Goal: Information Seeking & Learning: Compare options

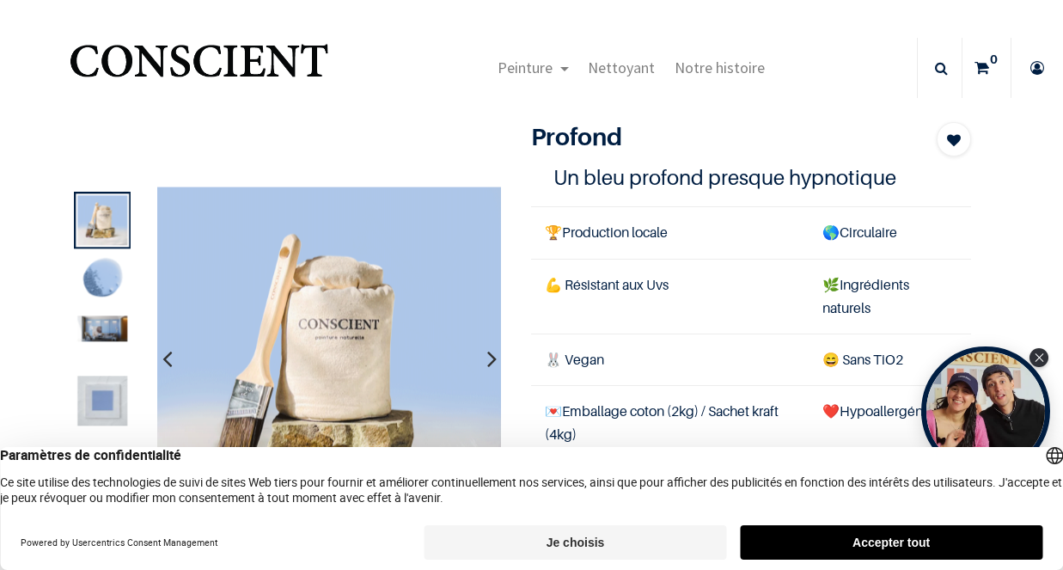
click at [829, 527] on button "Accepter tout" at bounding box center [891, 542] width 303 height 34
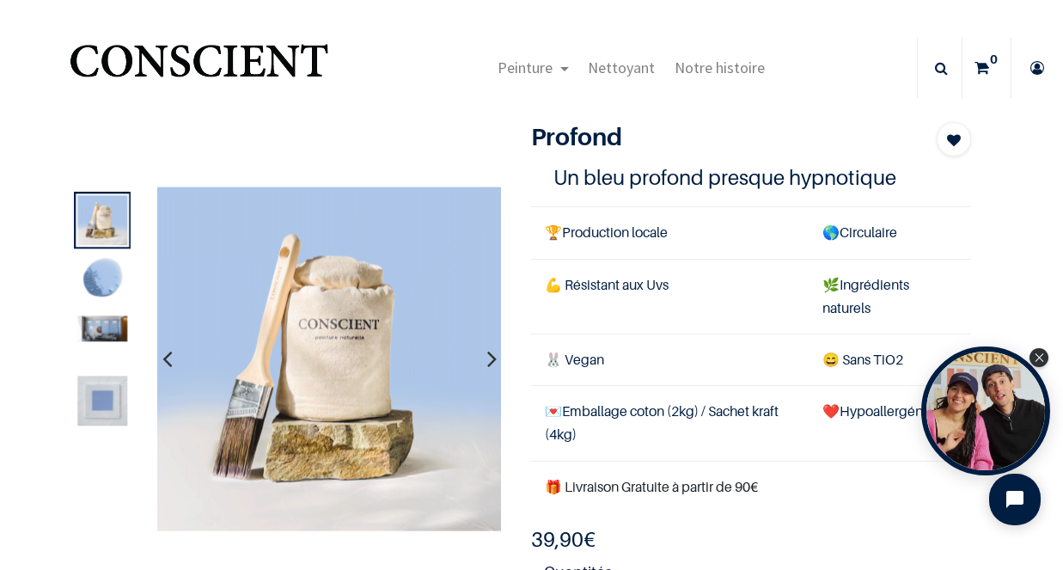
click at [93, 325] on img at bounding box center [102, 328] width 50 height 26
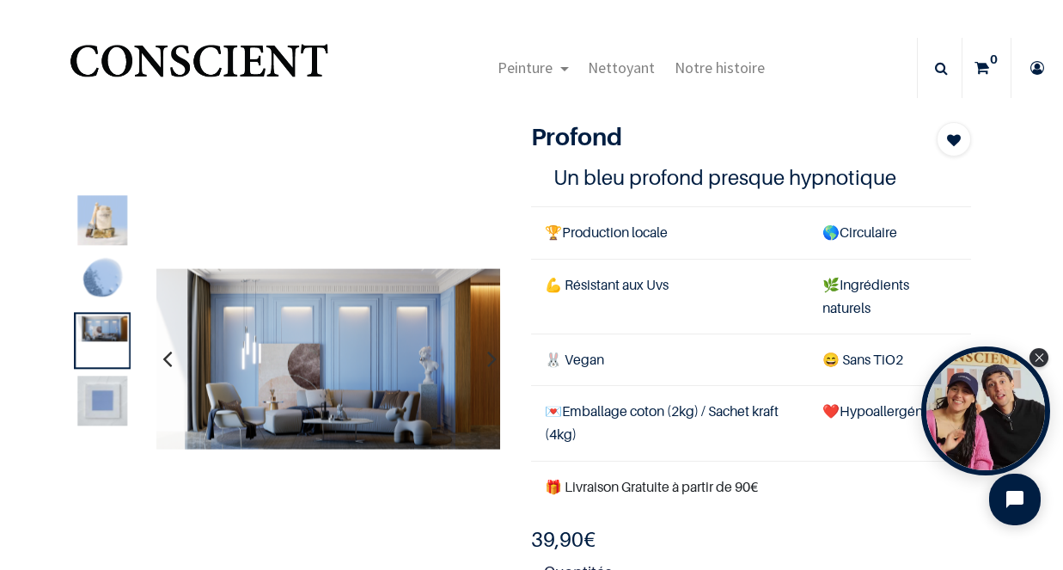
click at [95, 277] on img at bounding box center [102, 280] width 50 height 50
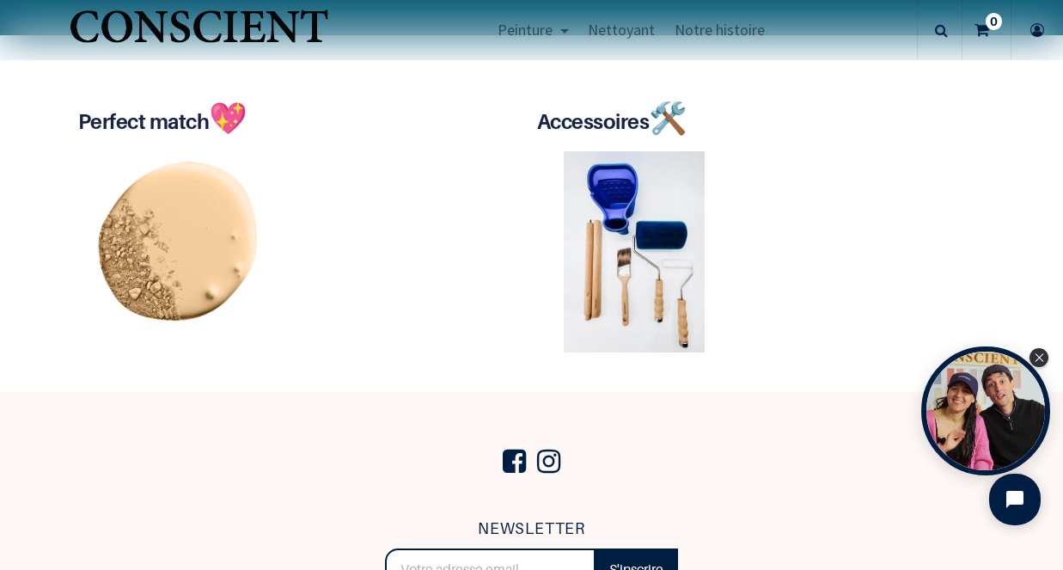
scroll to position [3183, 0]
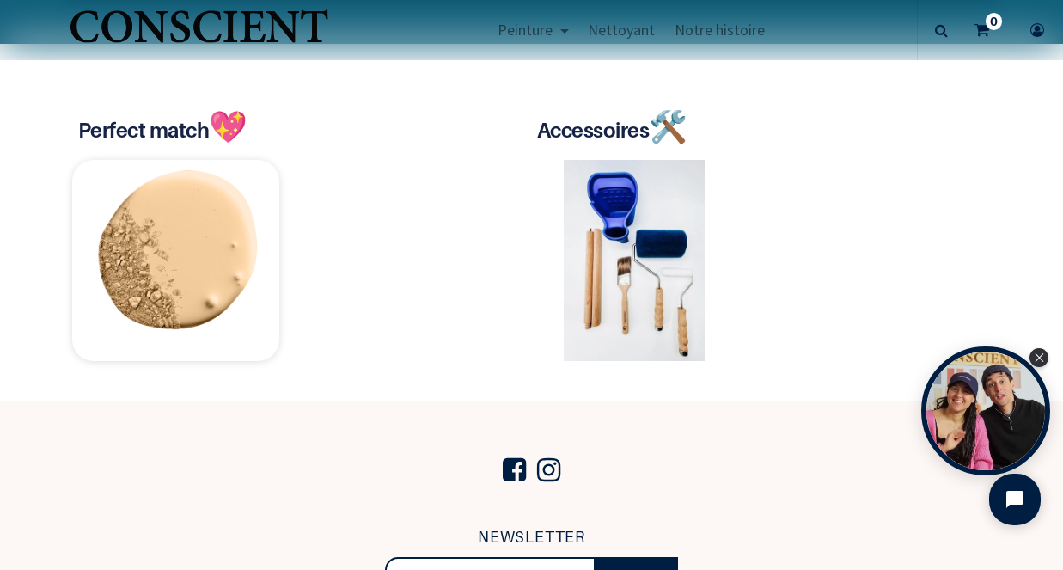
click at [194, 303] on img at bounding box center [175, 260] width 207 height 201
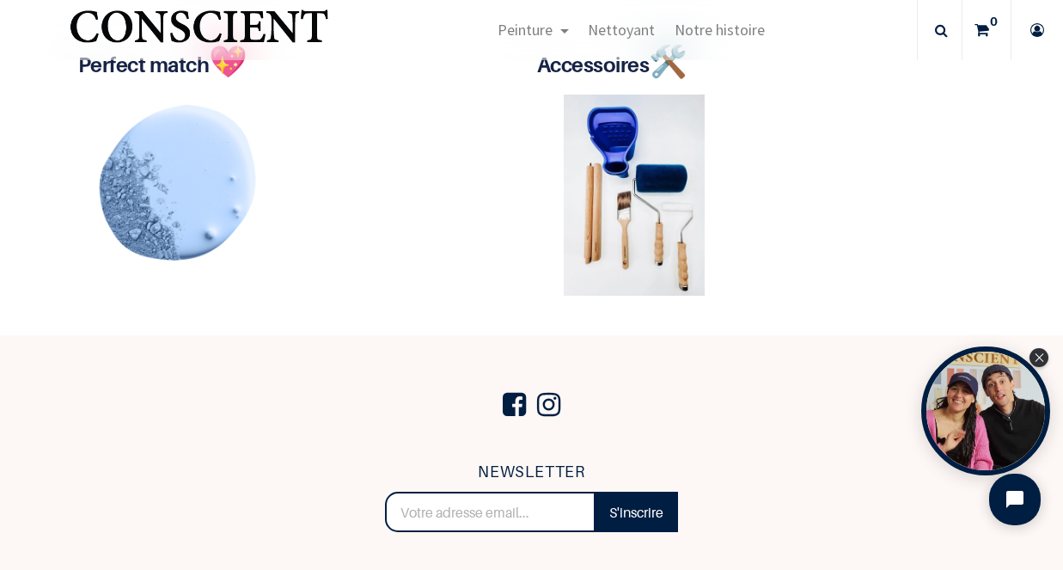
scroll to position [3258, 0]
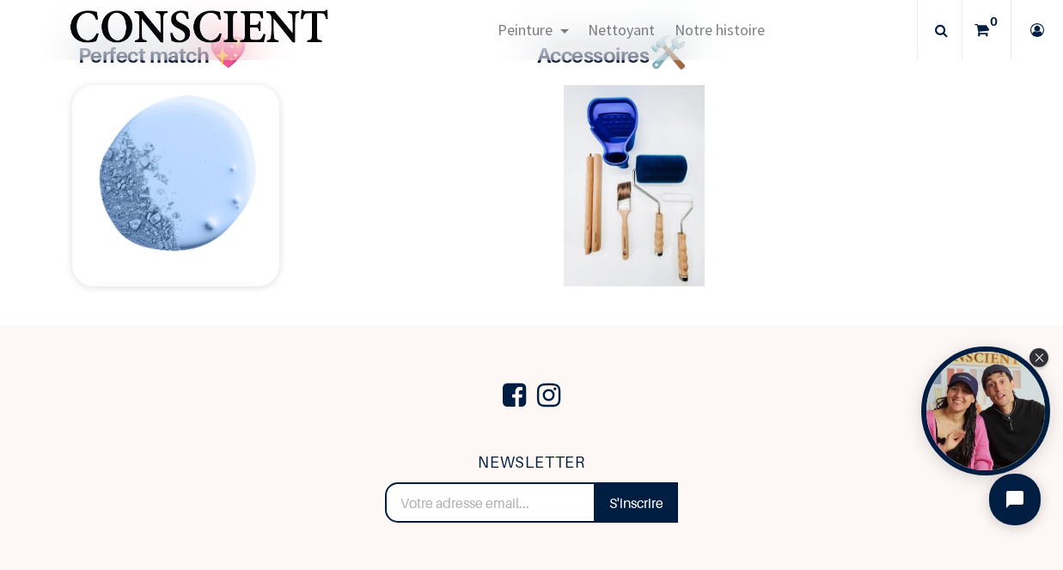
click at [201, 169] on img at bounding box center [175, 185] width 207 height 201
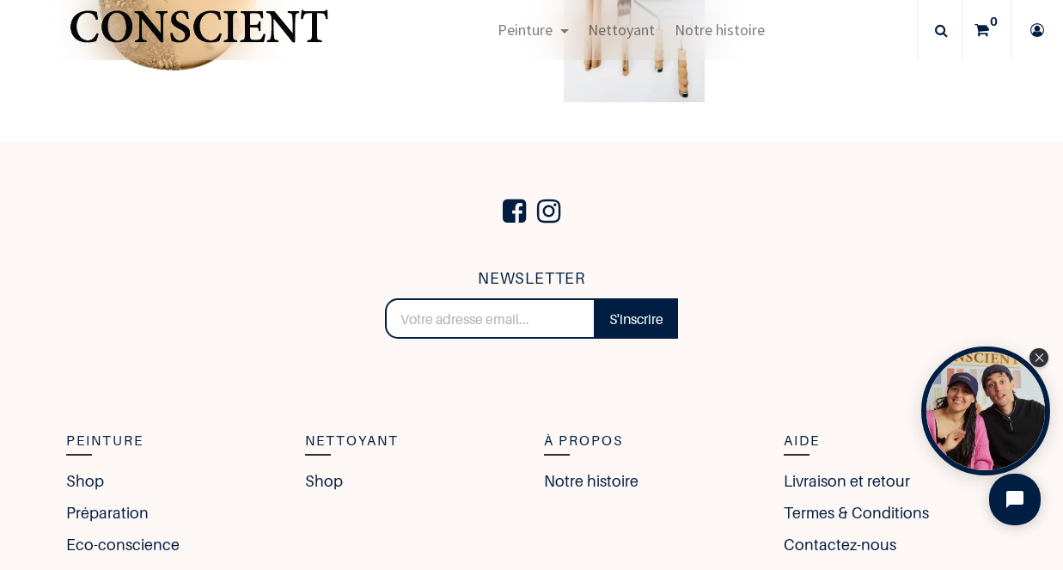
scroll to position [3580, 0]
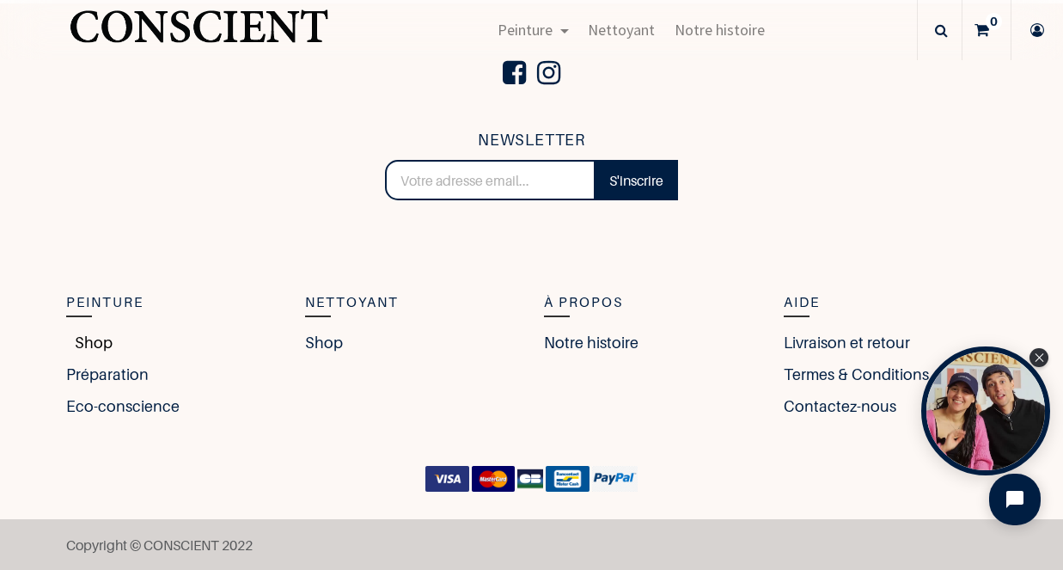
click at [89, 343] on link "Shop" at bounding box center [89, 342] width 46 height 23
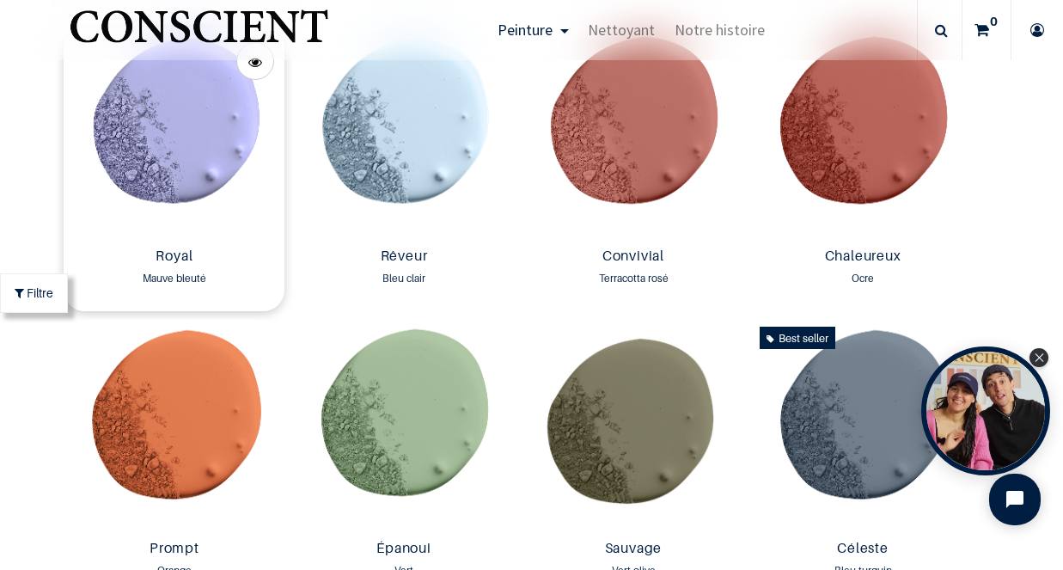
scroll to position [2088, 0]
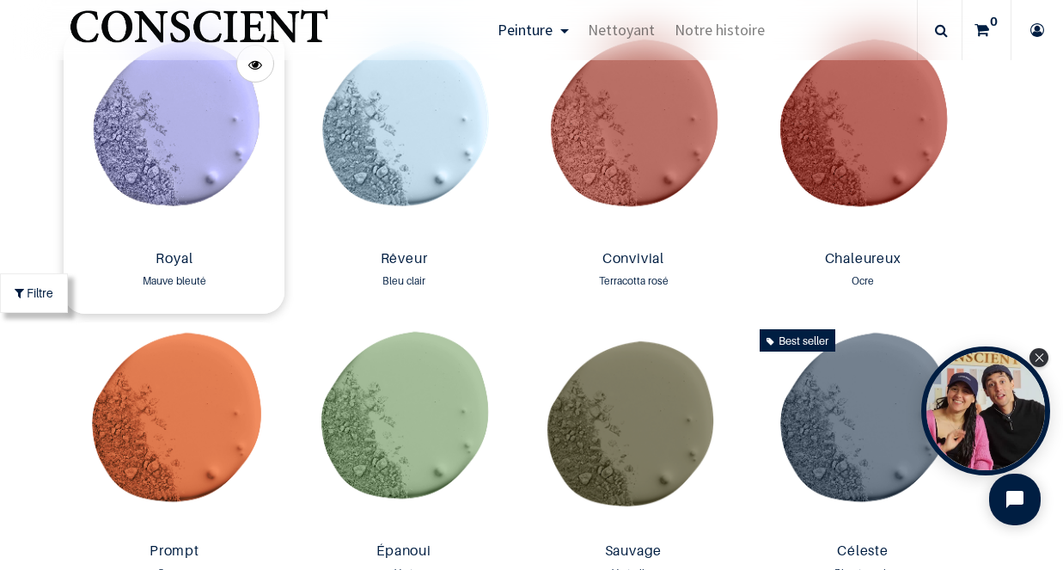
click at [201, 189] on img at bounding box center [174, 136] width 221 height 213
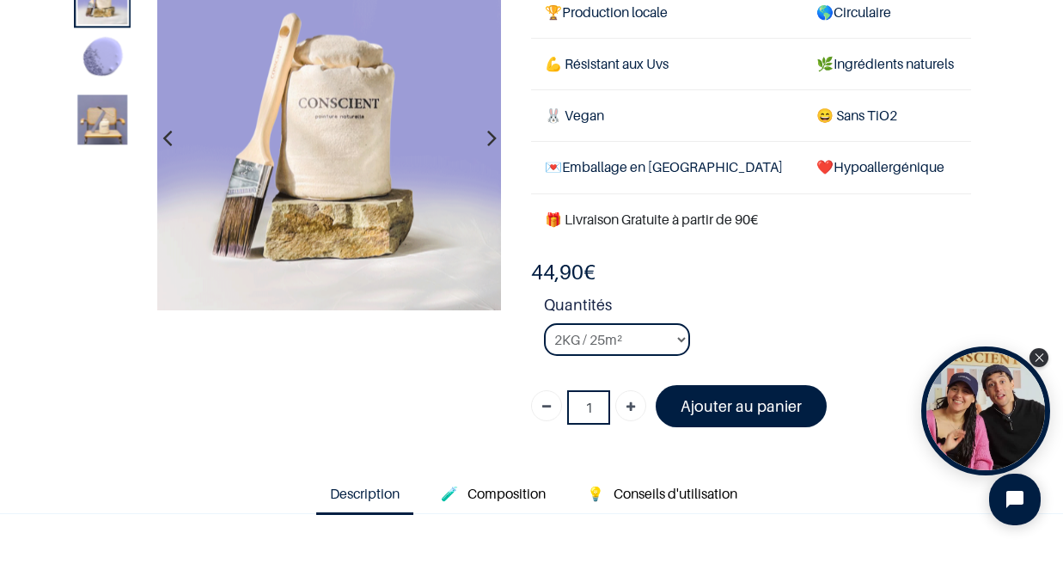
scroll to position [120, 0]
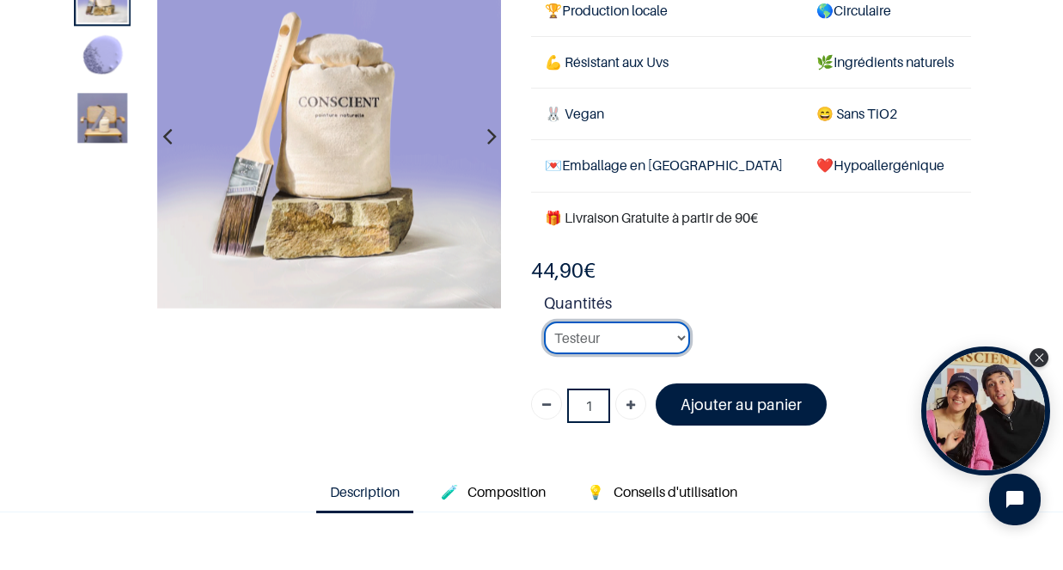
click option "Testeur" at bounding box center [0, 0] width 0 height 0
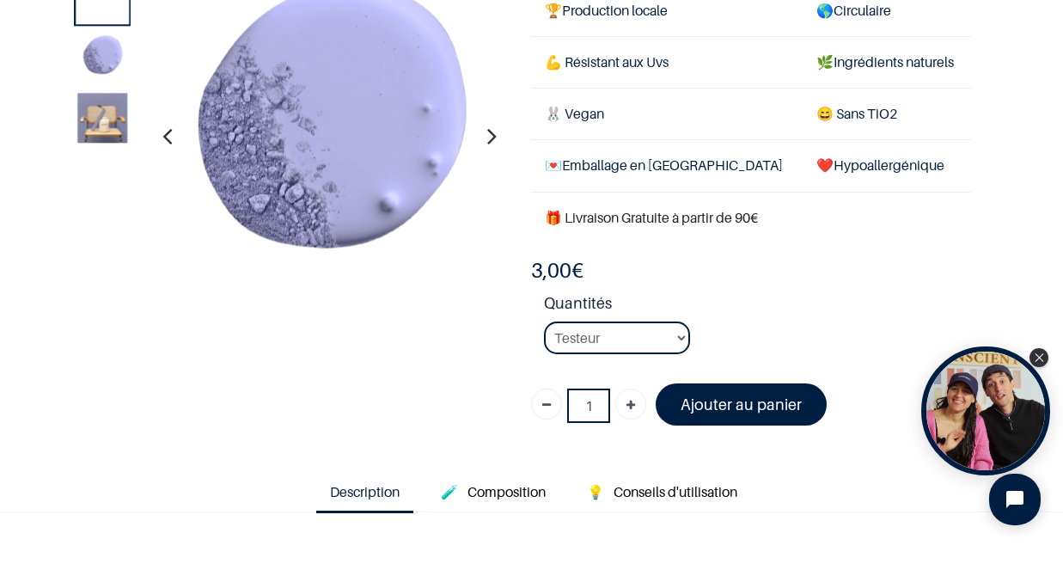
click at [110, 123] on img at bounding box center [102, 119] width 50 height 50
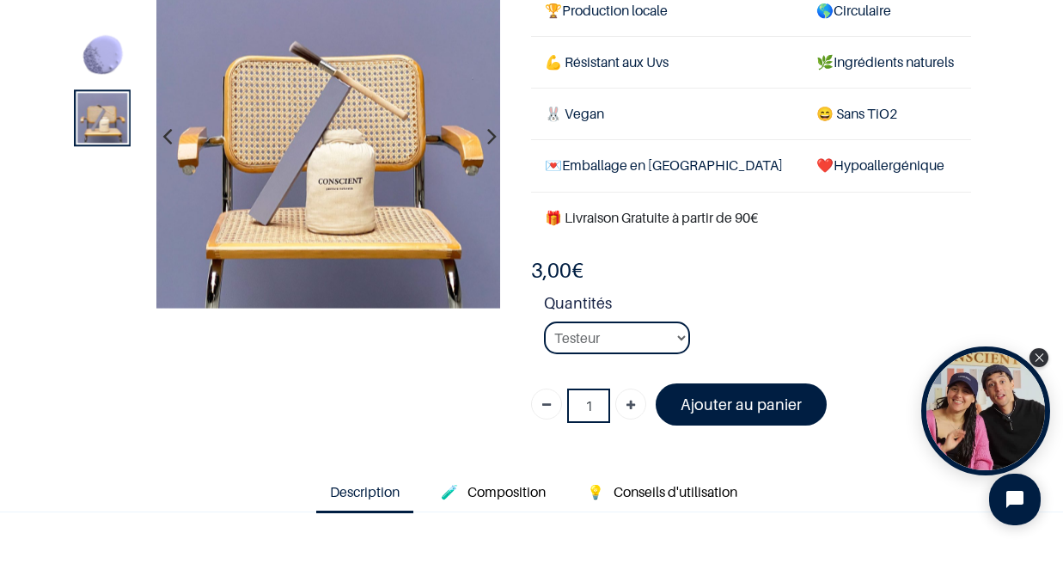
select select "183"
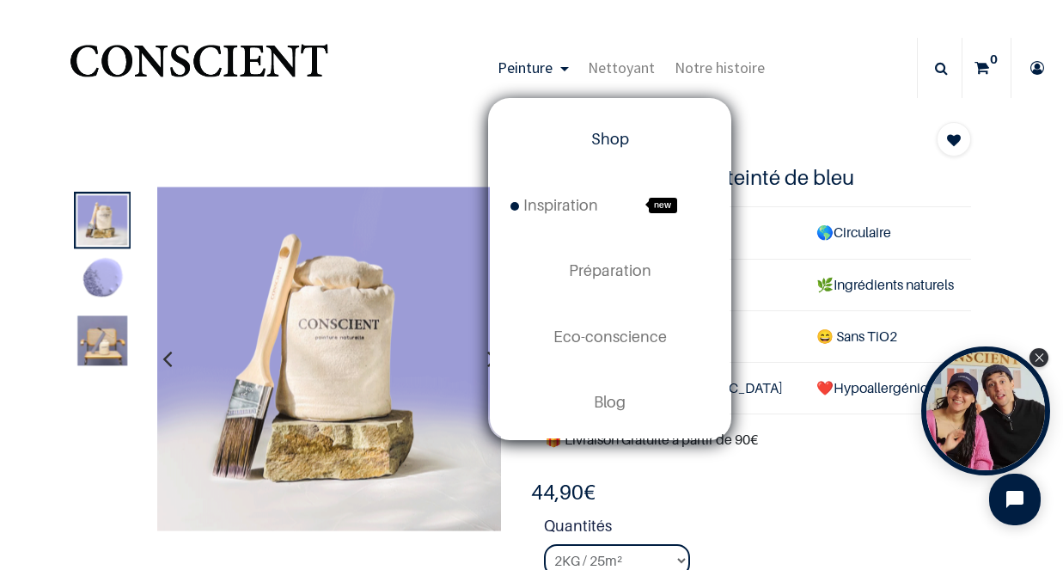
click at [621, 138] on span "Shop" at bounding box center [610, 139] width 38 height 18
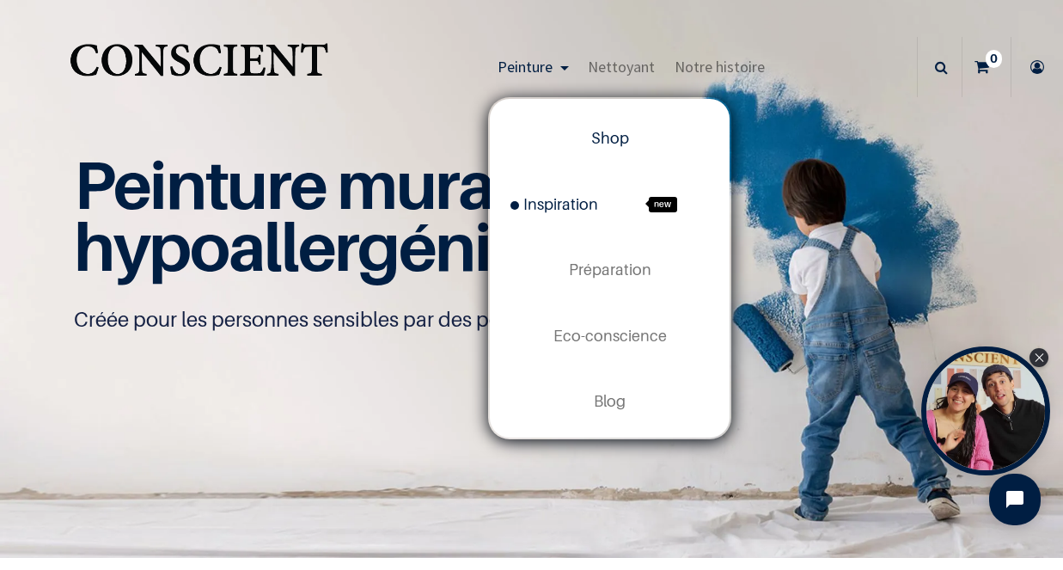
click at [572, 213] on span "Inspiration" at bounding box center [555, 204] width 88 height 18
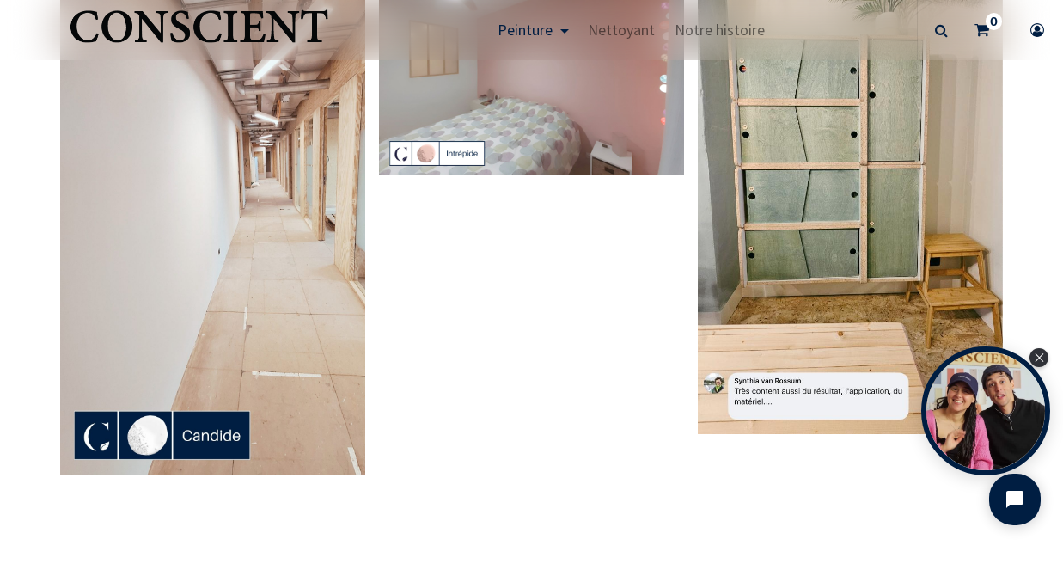
scroll to position [3374, 0]
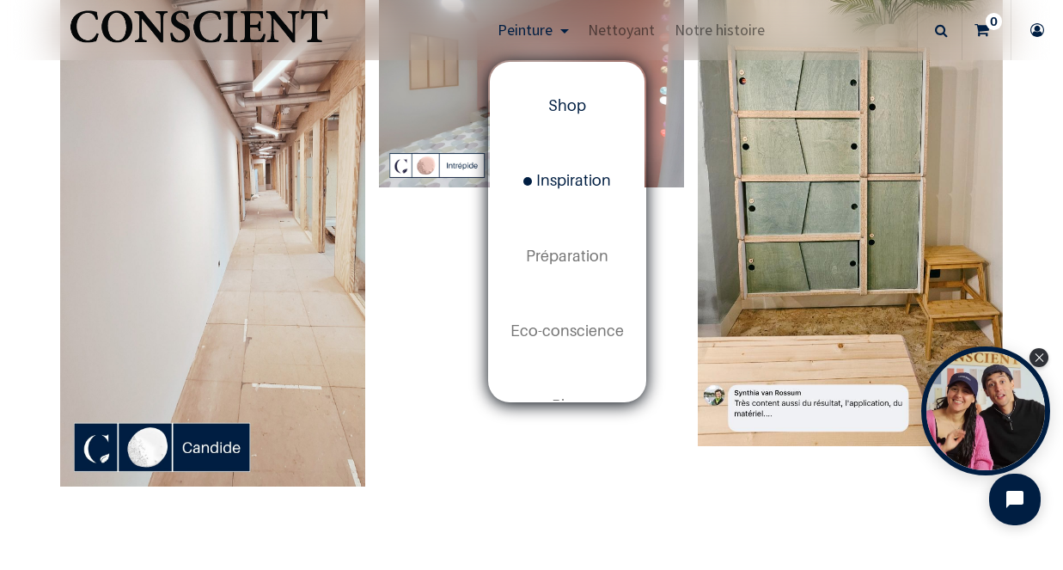
click at [543, 104] on link "Shop" at bounding box center [567, 106] width 155 height 75
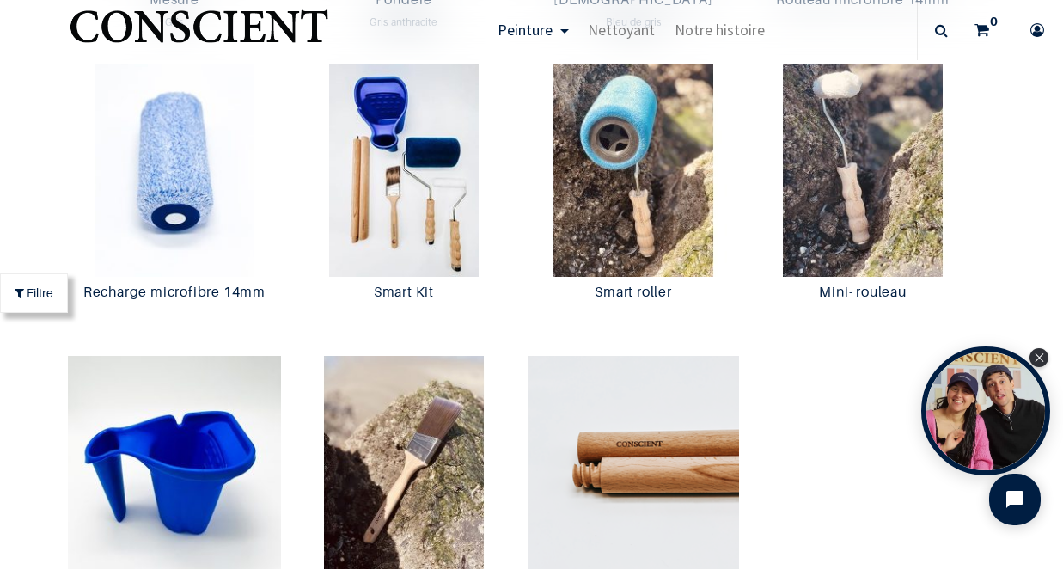
scroll to position [3222, 0]
